Goal: Check status: Check status

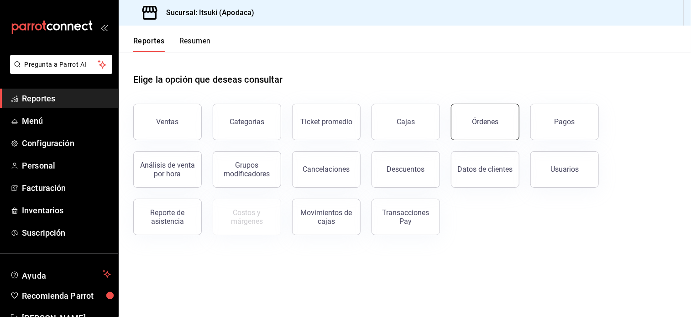
click at [483, 129] on button "Órdenes" at bounding box center [485, 122] width 68 height 37
